Goal: Transaction & Acquisition: Download file/media

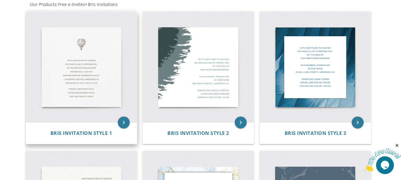
scroll to position [119, 0]
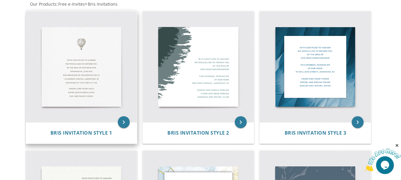
click at [91, 80] on img at bounding box center [81, 66] width 111 height 111
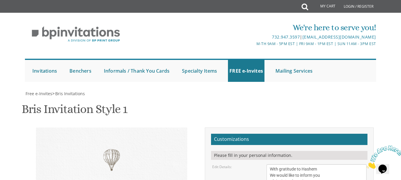
scroll to position [124, 0]
drag, startPoint x: 310, startPoint y: 64, endPoint x: 263, endPoint y: 63, distance: 46.9
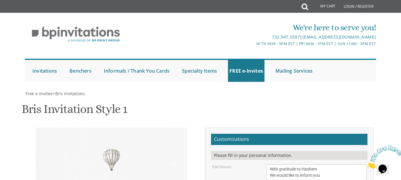
drag, startPoint x: 332, startPoint y: 75, endPoint x: 268, endPoint y: 74, distance: 64.1
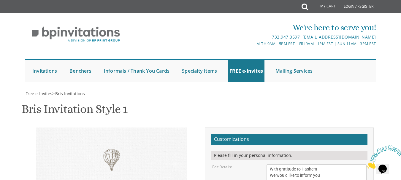
scroll to position [6, 0]
drag, startPoint x: 303, startPoint y: 77, endPoint x: 271, endPoint y: 77, distance: 32.1
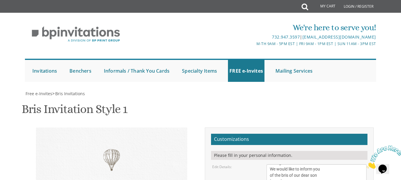
drag, startPoint x: 304, startPoint y: 83, endPoint x: 259, endPoint y: 81, distance: 45.2
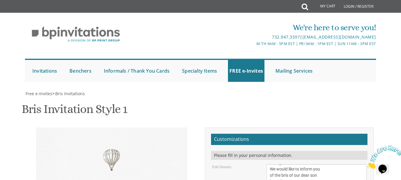
drag, startPoint x: 290, startPoint y: 83, endPoint x: 280, endPoint y: 84, distance: 9.8
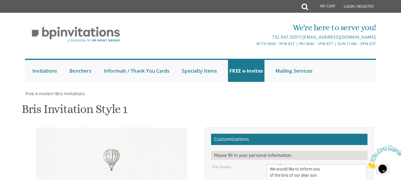
type textarea "With gratitude to Hashem We would like to inform you of the bris of our dear so…"
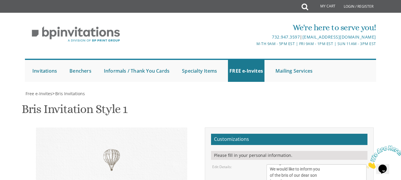
drag, startPoint x: 319, startPoint y: 35, endPoint x: 269, endPoint y: 37, distance: 49.6
drag, startPoint x: 328, startPoint y: 42, endPoint x: 261, endPoint y: 45, distance: 67.4
type textarea "[PERSON_NAME] and [PERSON_NAME]"
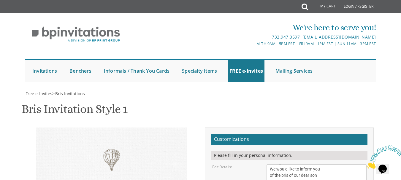
drag, startPoint x: 320, startPoint y: 46, endPoint x: 248, endPoint y: 46, distance: 71.9
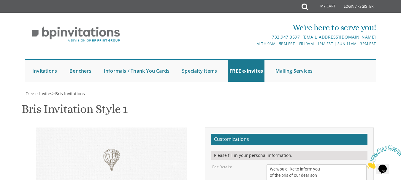
type textarea "[PERSON_NAME] and [PERSON_NAME] [PERSON_NAME] and [PERSON_NAME] [PERSON_NAME] a…"
type input "[EMAIL_ADDRESS][DOMAIN_NAME]"
